Goal: Task Accomplishment & Management: Complete application form

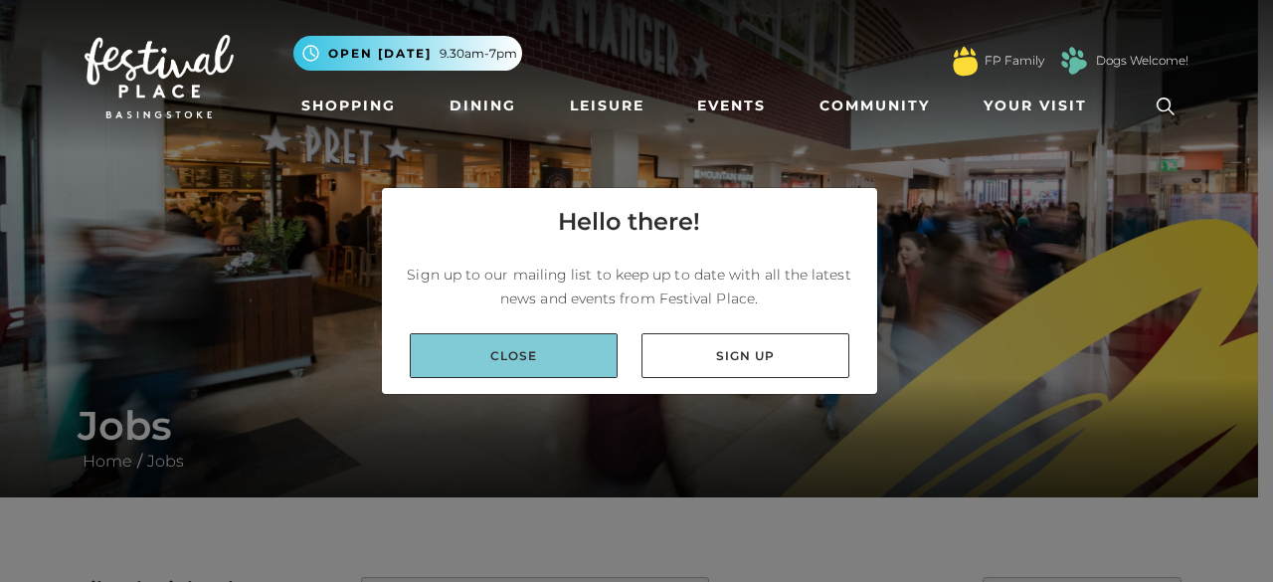
click at [496, 349] on link "Close" at bounding box center [514, 355] width 208 height 45
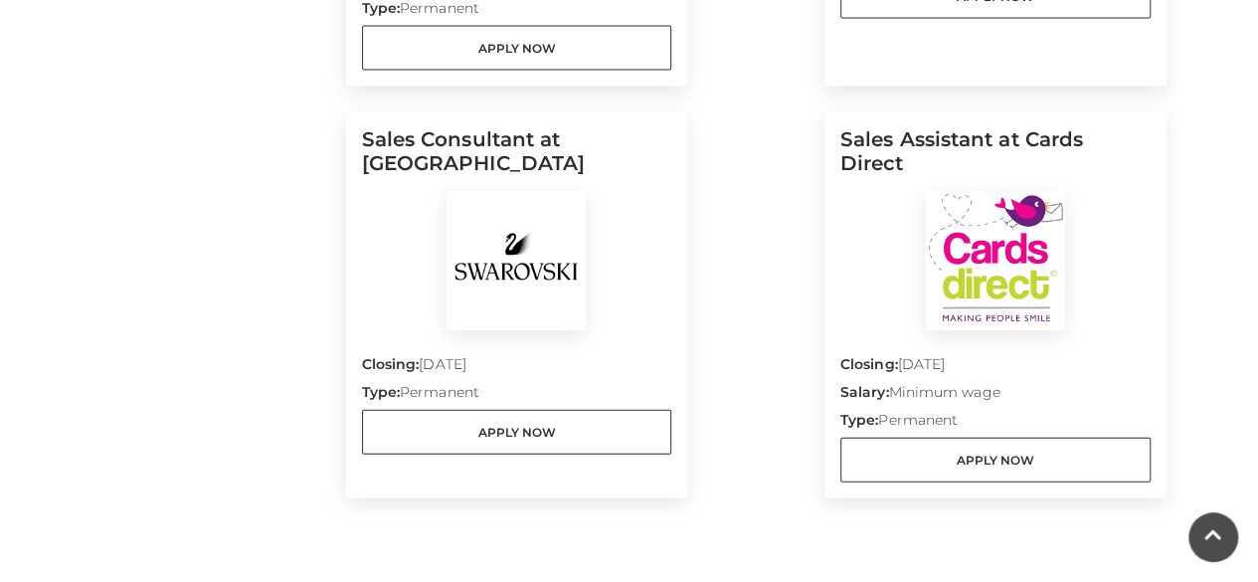
scroll to position [2262, 0]
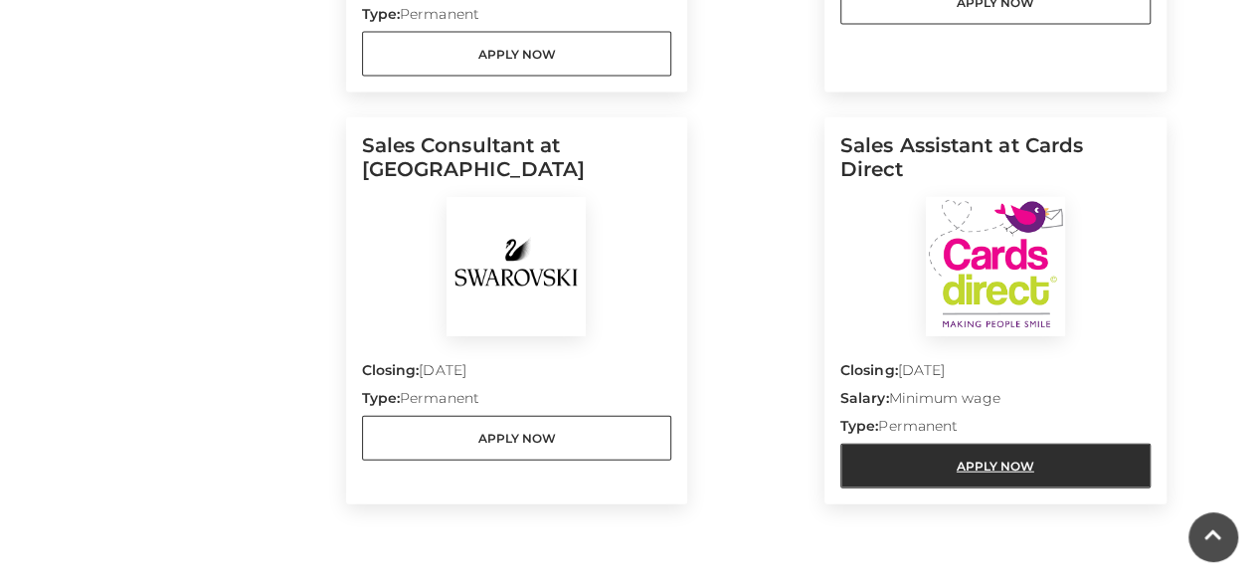
click at [933, 451] on link "Apply Now" at bounding box center [996, 466] width 310 height 45
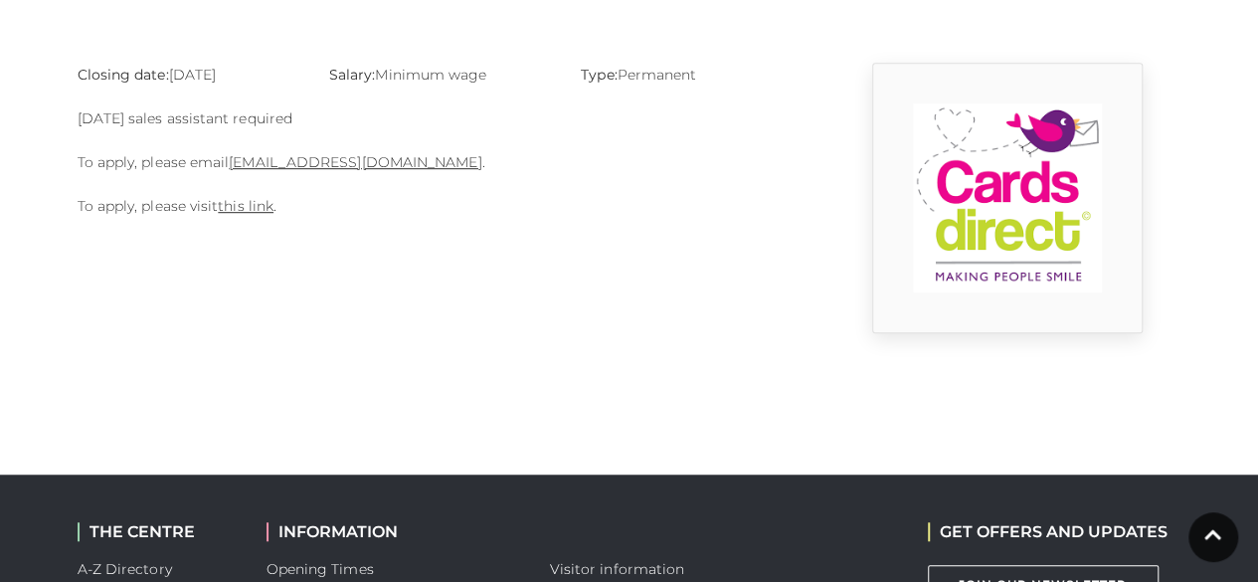
scroll to position [513, 0]
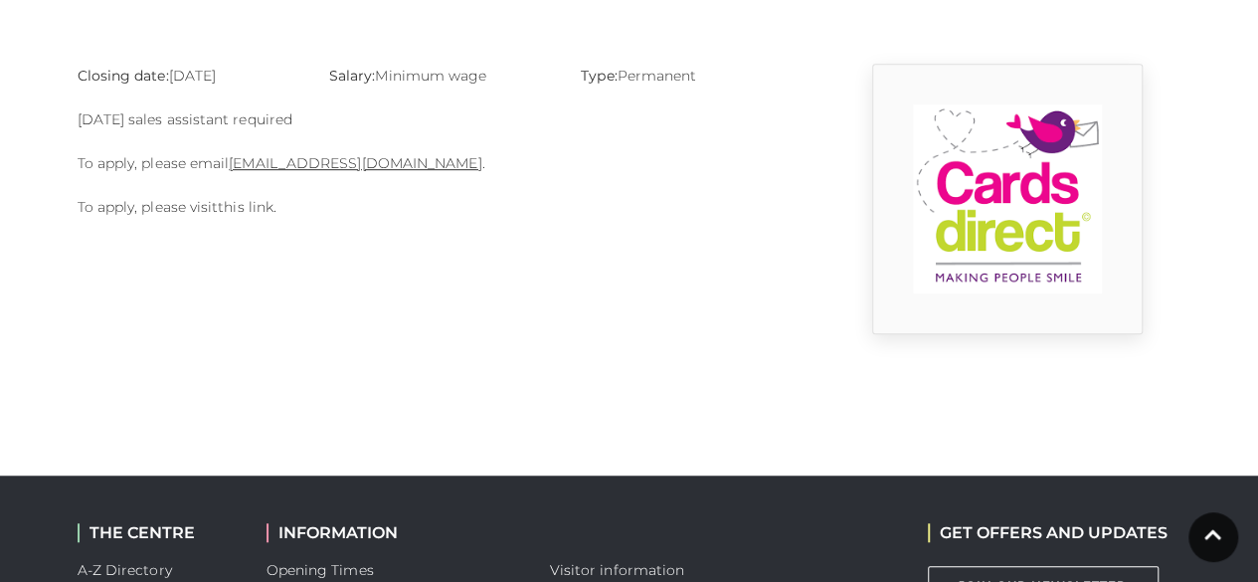
click at [249, 205] on link "this link" at bounding box center [246, 207] width 56 height 18
click at [347, 171] on p "To apply, please email basingstoke@cardsdirect.co.uk ." at bounding box center [441, 163] width 726 height 24
click at [351, 166] on link "basingstoke@cardsdirect.co.uk" at bounding box center [355, 163] width 253 height 18
click at [404, 204] on p "To apply, please visit this link ." at bounding box center [441, 207] width 726 height 24
click at [400, 164] on link "basingstoke@cardsdirect.co.uk" at bounding box center [355, 163] width 253 height 18
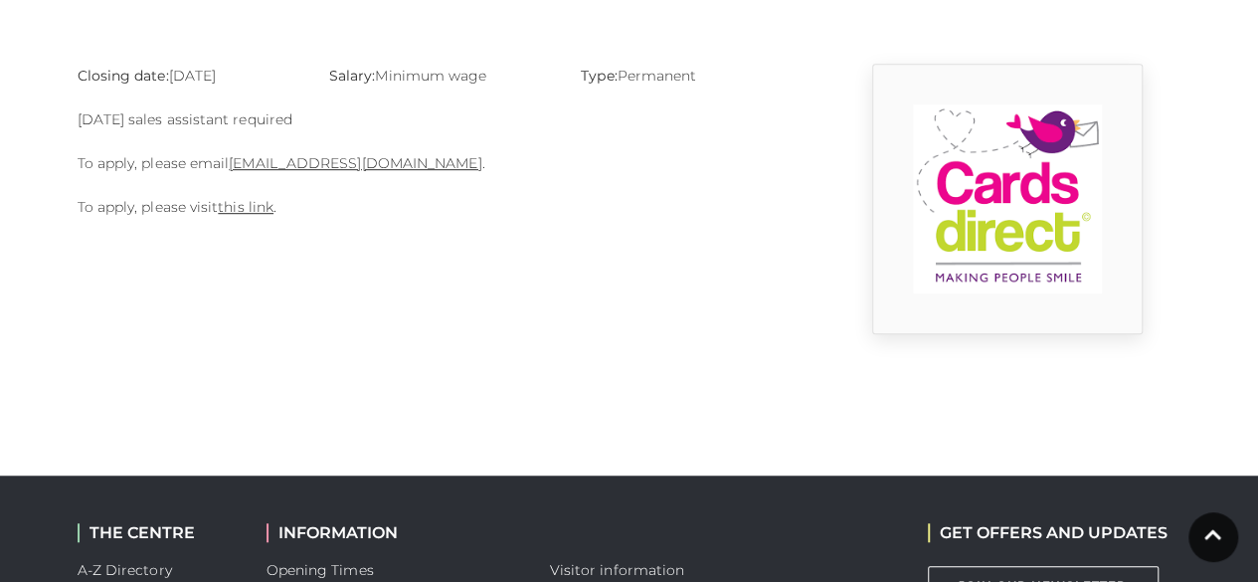
click at [299, 381] on body "Skip to Navigation Skip to Content Toggle navigation .st5{fill:none;stroke:#FFF…" at bounding box center [629, 206] width 1258 height 1438
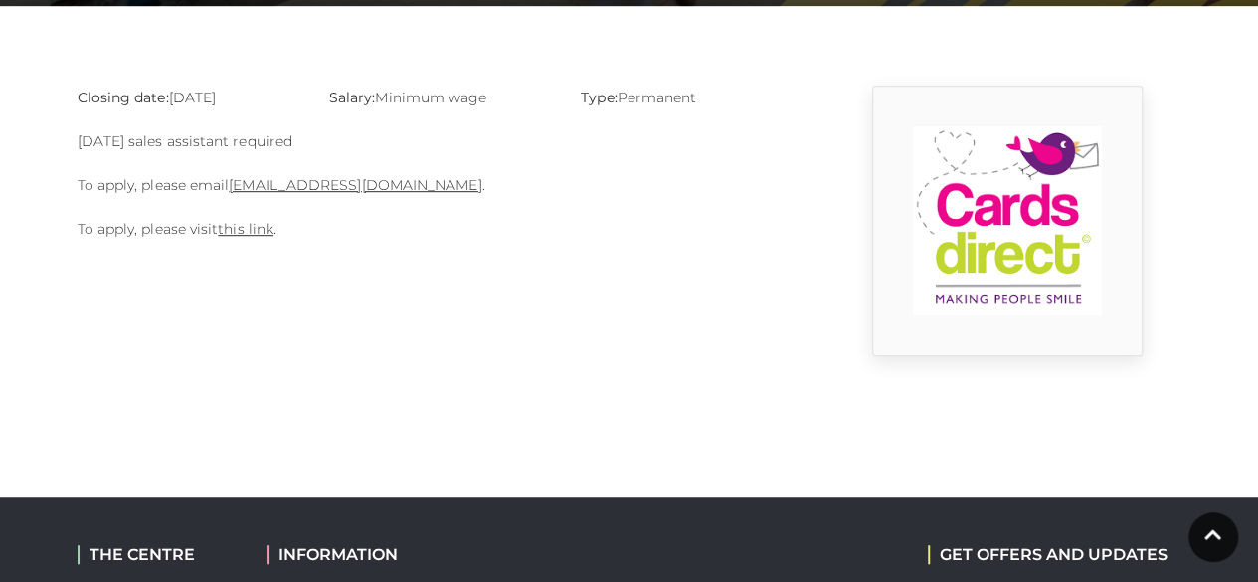
scroll to position [489, 0]
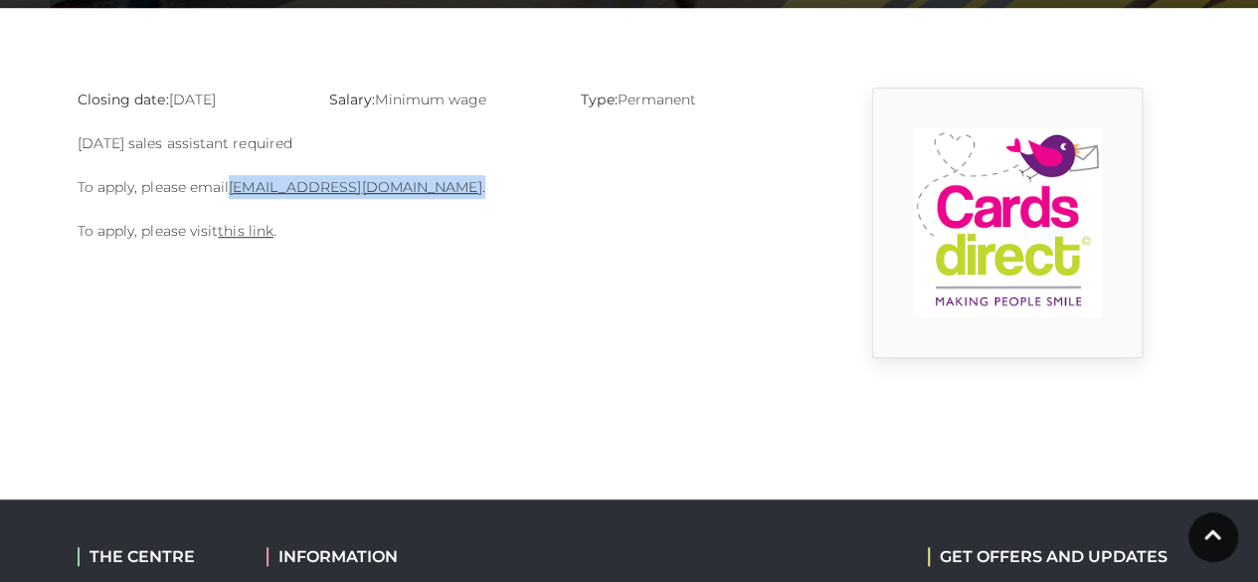
drag, startPoint x: 231, startPoint y: 188, endPoint x: 450, endPoint y: 188, distance: 218.8
click at [450, 188] on p "To apply, please email basingstoke@cardsdirect.co.uk ." at bounding box center [441, 187] width 726 height 24
copy p "basingstoke@cardsdirect.co.uk ."
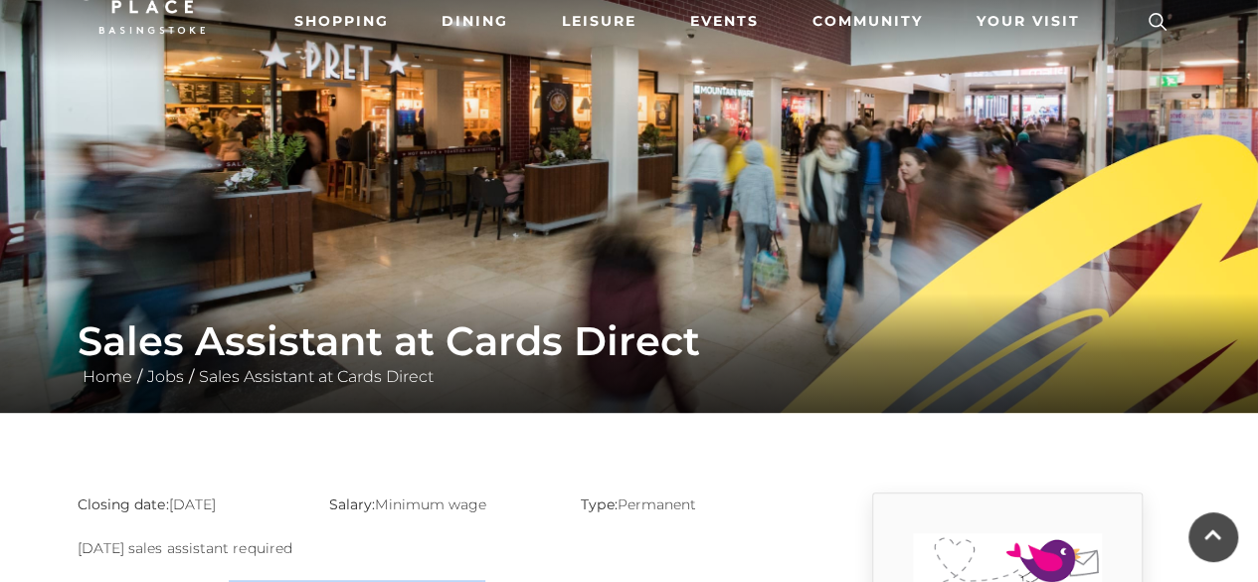
scroll to position [0, 0]
